Goal: Navigation & Orientation: Find specific page/section

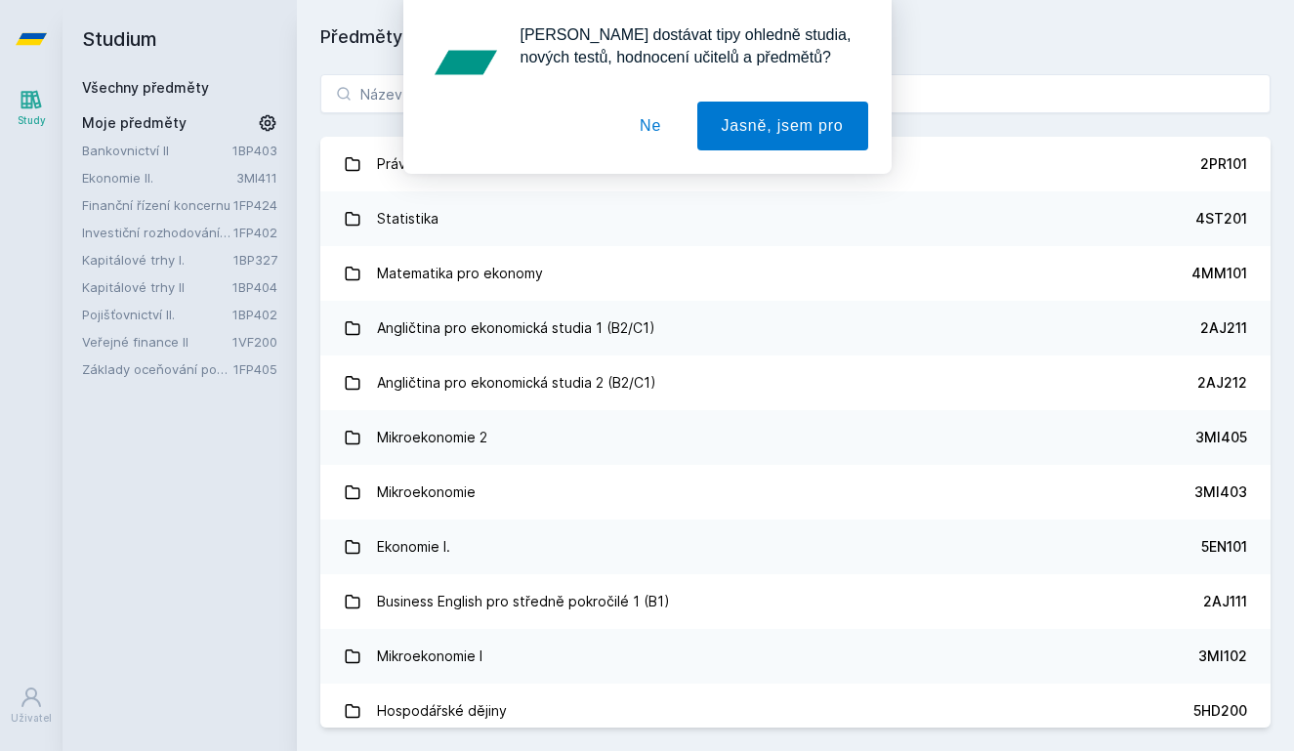
click at [654, 126] on button "Ne" at bounding box center [650, 126] width 70 height 49
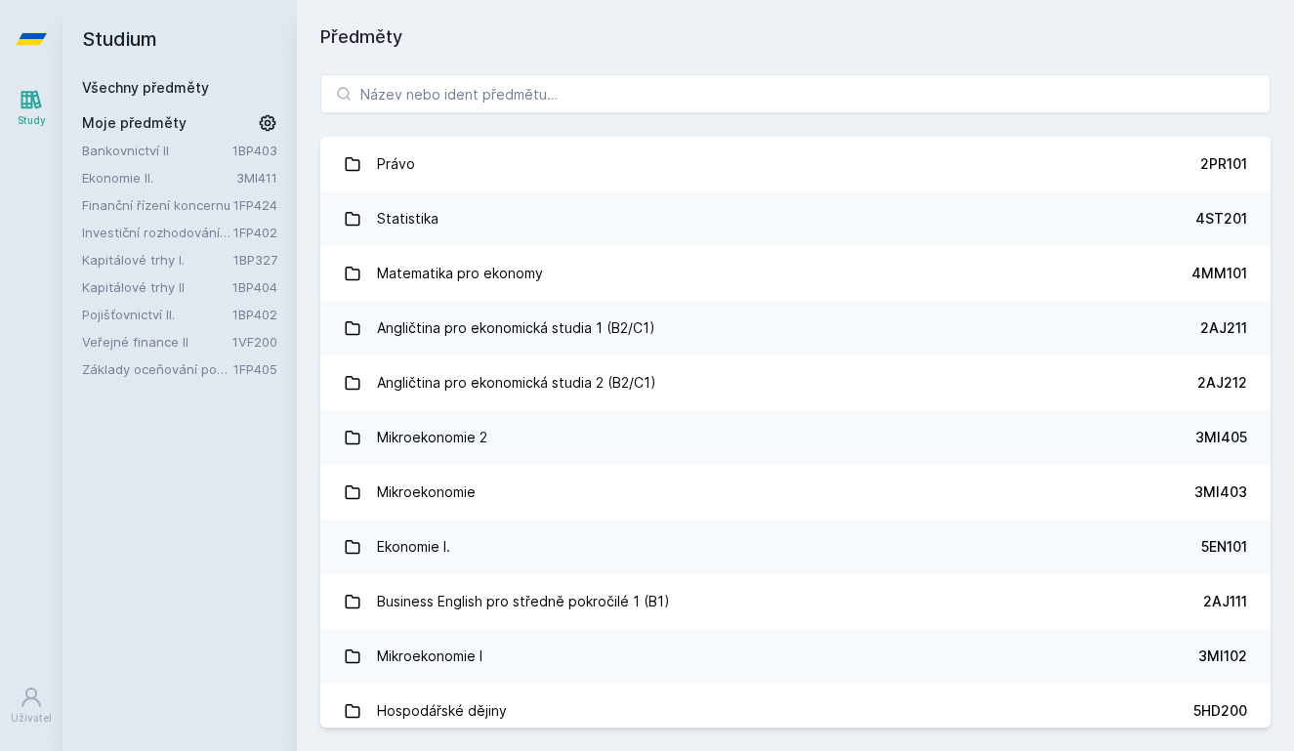
click at [125, 207] on link "Finanční řízení koncernu" at bounding box center [157, 205] width 151 height 20
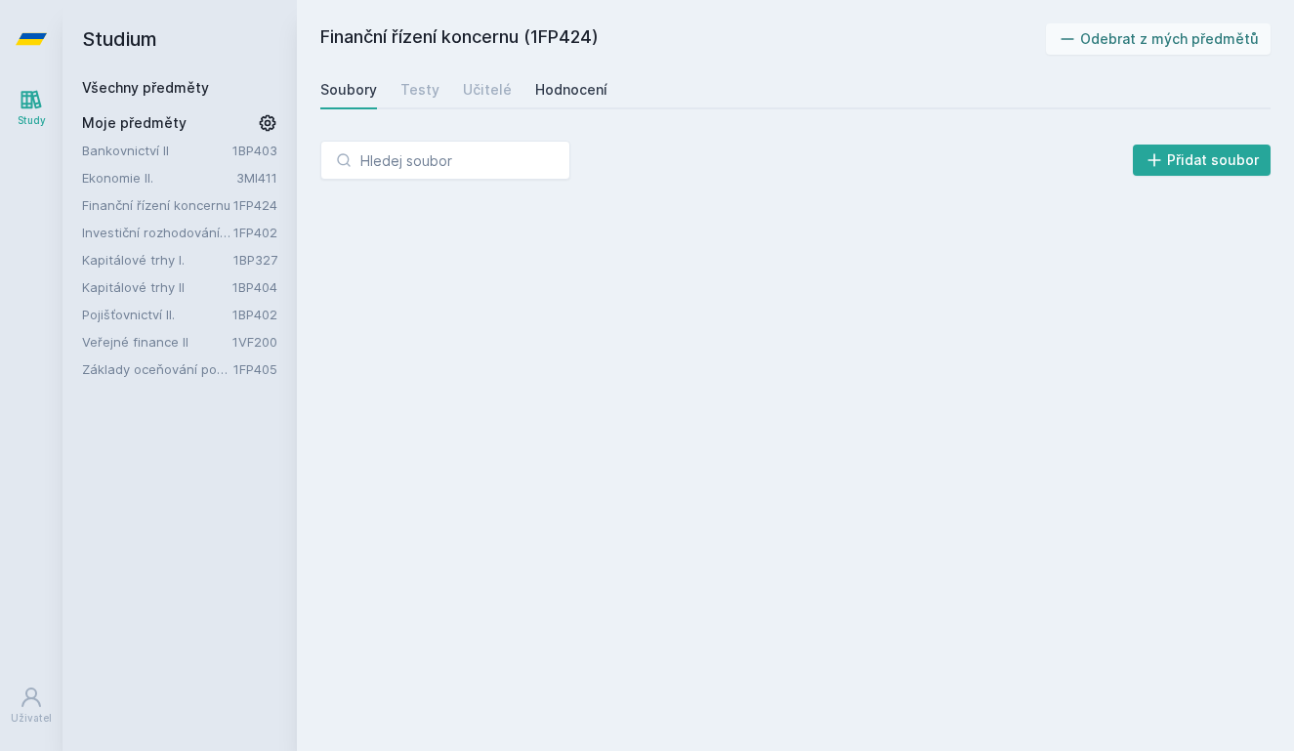
click at [556, 90] on div "Hodnocení" at bounding box center [571, 90] width 72 height 20
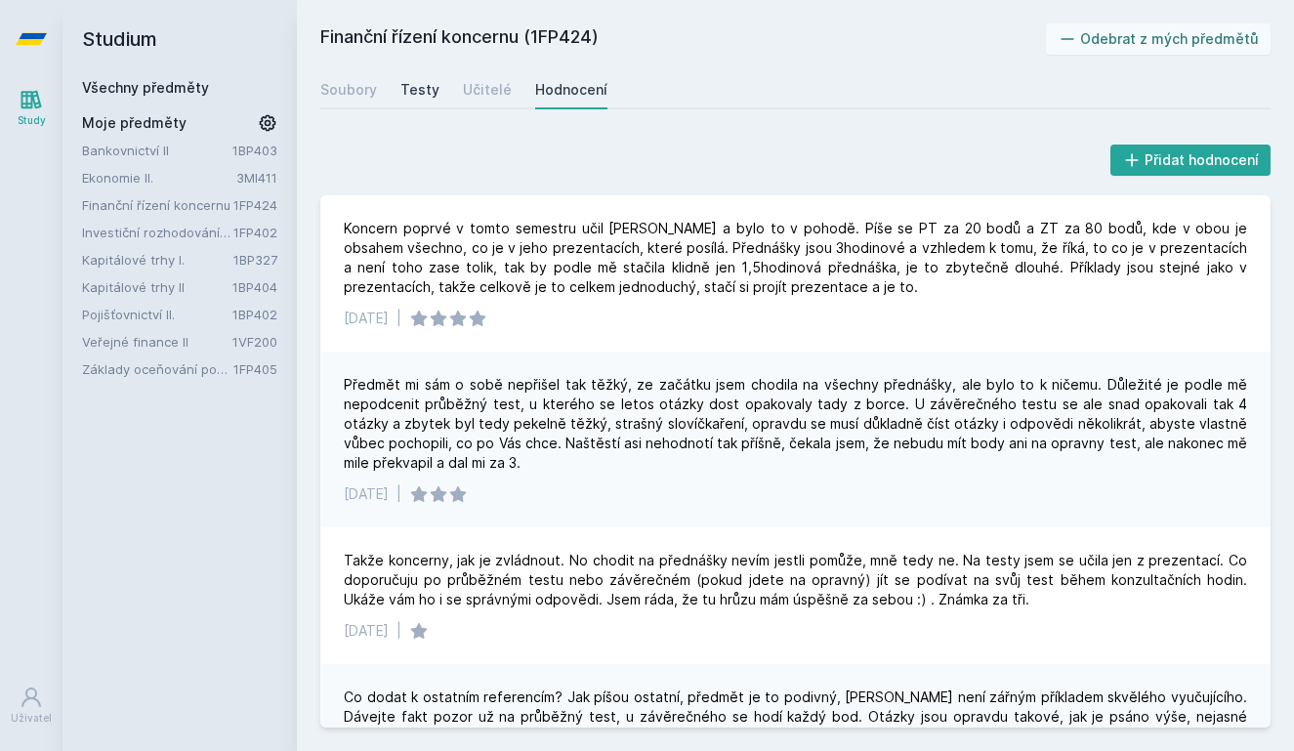
click at [413, 92] on div "Testy" at bounding box center [419, 90] width 39 height 20
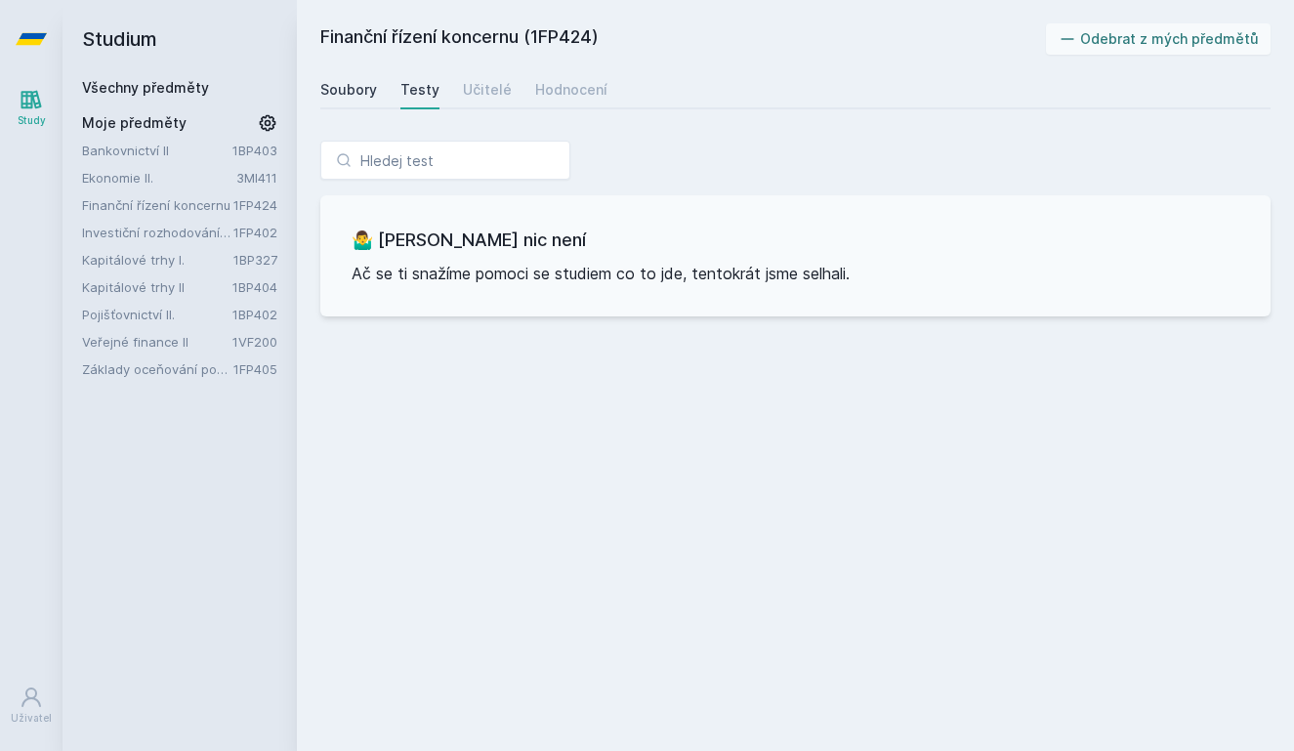
click at [361, 88] on div "Soubory" at bounding box center [348, 90] width 57 height 20
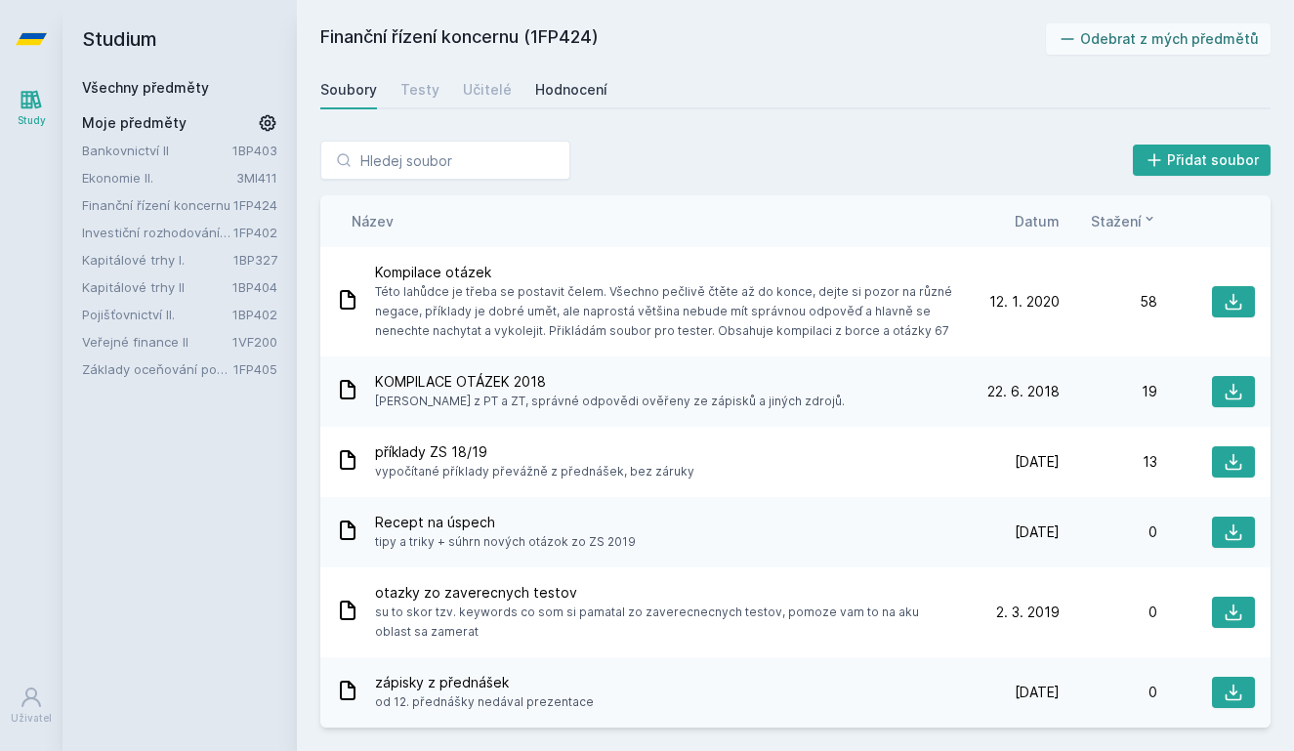
click at [560, 83] on div "Hodnocení" at bounding box center [571, 90] width 72 height 20
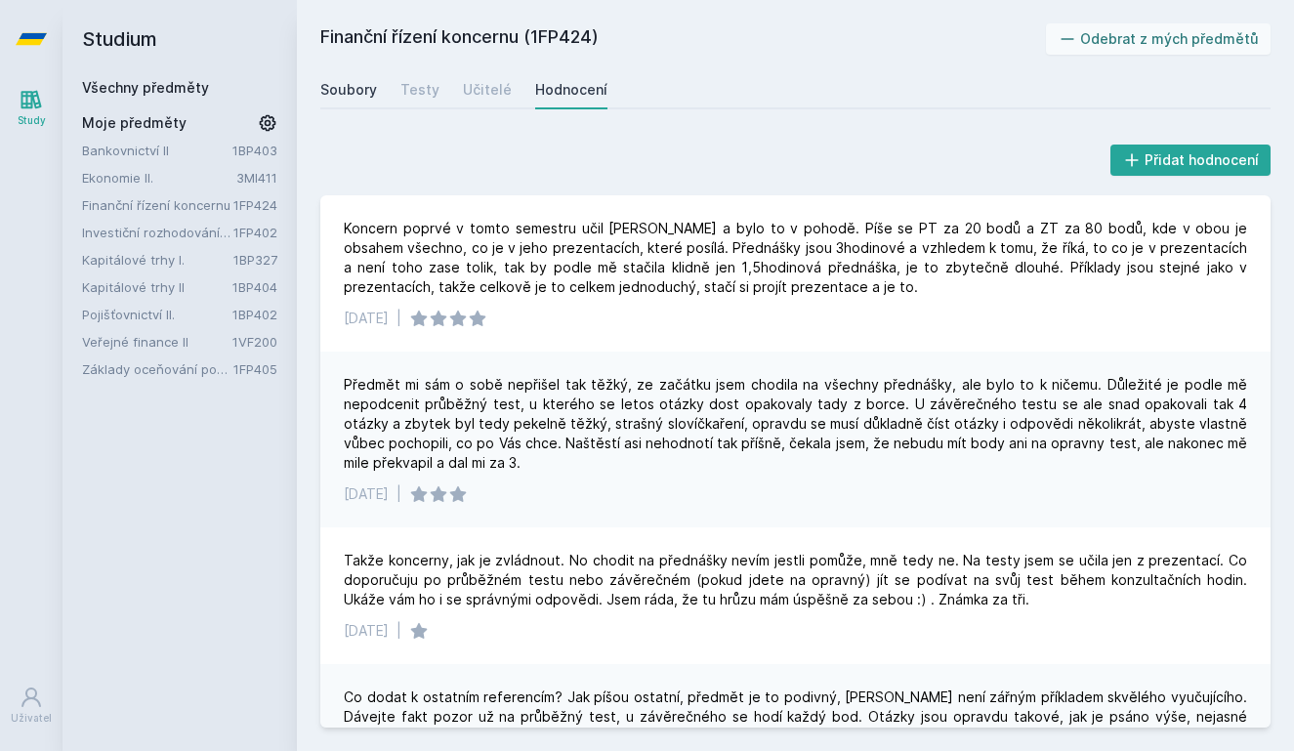
click at [360, 84] on div "Soubory" at bounding box center [348, 90] width 57 height 20
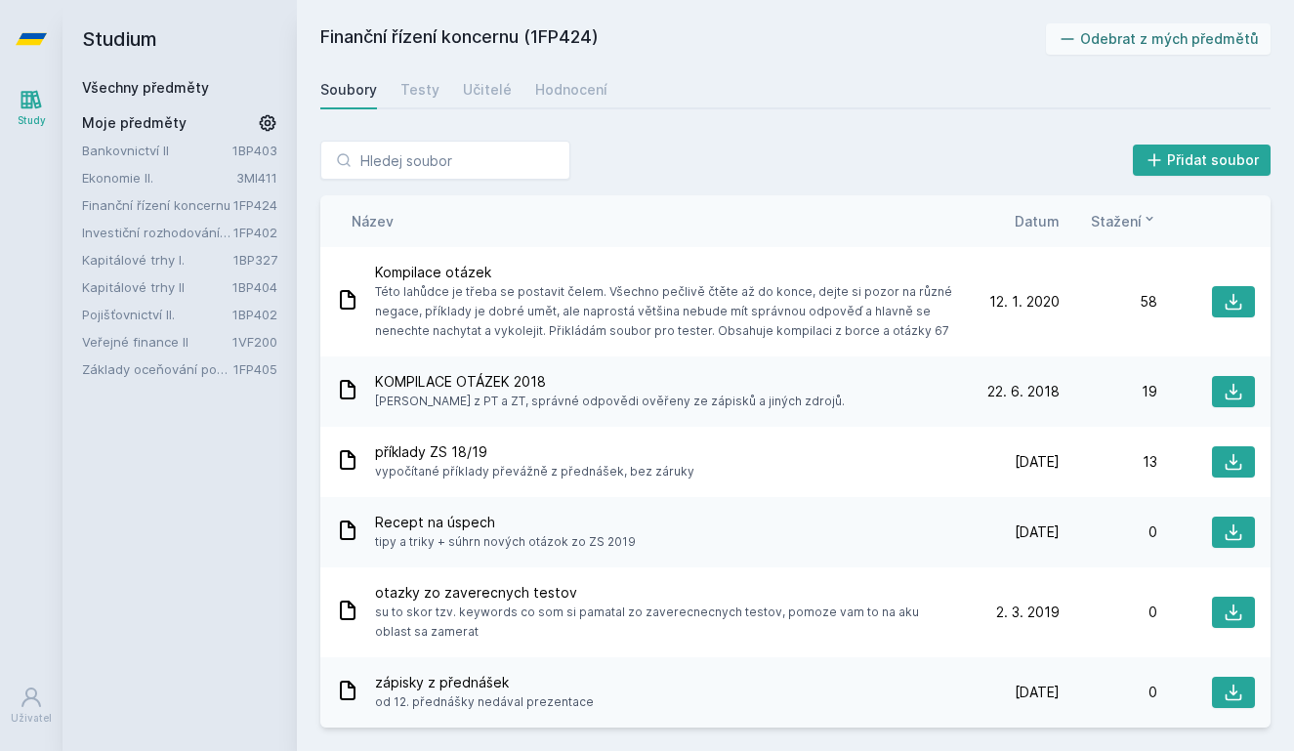
click at [733, 134] on div "Přidat soubor Řazení: Název Datum Stažení Název Datum Stažení Kompilace otázek …" at bounding box center [795, 434] width 997 height 634
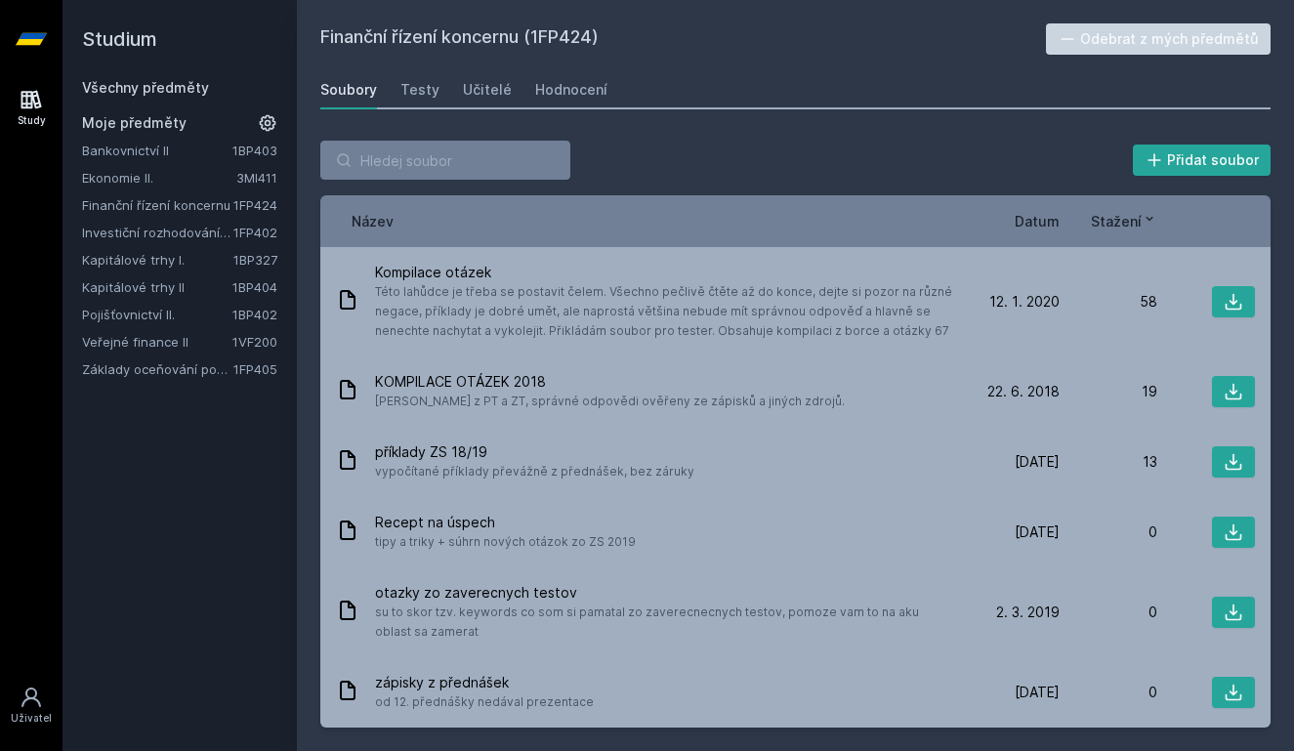
click at [736, 118] on div "Přidat soubor Řazení: Název Datum Stažení Název Datum Stažení Kompilace otázek …" at bounding box center [795, 434] width 997 height 634
click at [110, 193] on div "Bankovnictví II 1BP403 Ekonomie II. 3MI411 Finanční řízení koncernu 1FP424 Inve…" at bounding box center [179, 260] width 195 height 238
click at [108, 179] on link "Ekonomie II." at bounding box center [159, 178] width 154 height 20
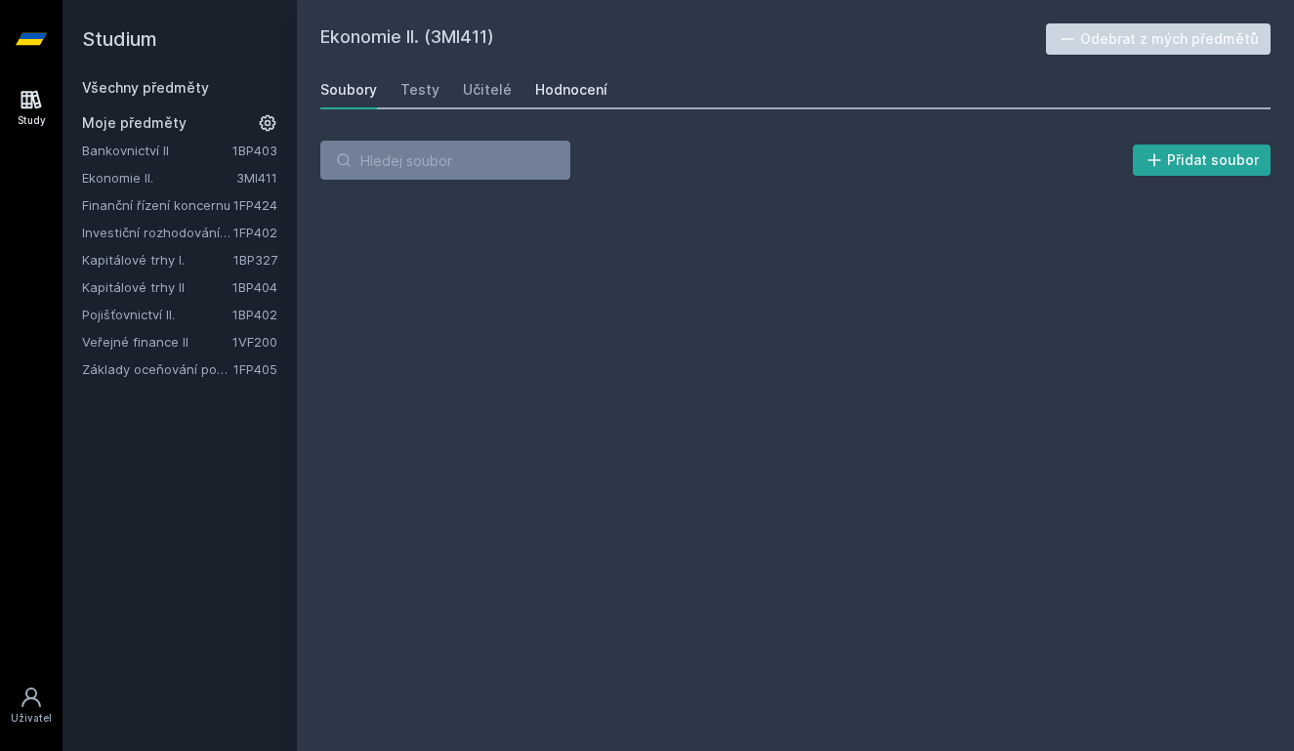
click at [570, 90] on div "Hodnocení" at bounding box center [571, 90] width 72 height 20
